Goal: Transaction & Acquisition: Purchase product/service

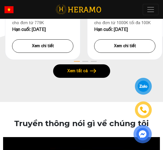
scroll to position [399, 0]
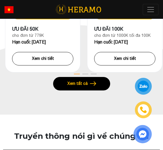
click at [88, 90] on button "Xem tất cả" at bounding box center [81, 83] width 57 height 13
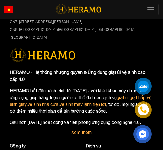
scroll to position [472, 0]
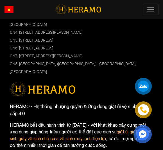
click at [151, 14] on button "Toggle" at bounding box center [151, 9] width 16 height 11
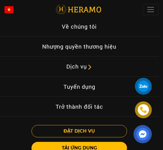
click at [92, 66] on img at bounding box center [90, 67] width 6 height 6
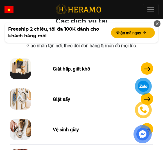
click at [71, 68] on div "Giặt hấp, giặt khô" at bounding box center [75, 68] width 44 height 7
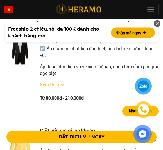
scroll to position [995, 0]
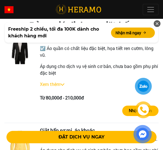
click at [60, 86] on div "Giặt hấp áo vest, áo dài, váy cưới ☑️ Áo quần có chất liệu đặc biệt, họa tiết r…" at bounding box center [99, 69] width 119 height 65
click at [60, 83] on link "Xem thêm" at bounding box center [50, 84] width 21 height 6
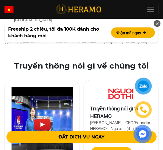
scroll to position [2074, 0]
